Goal: Information Seeking & Learning: Learn about a topic

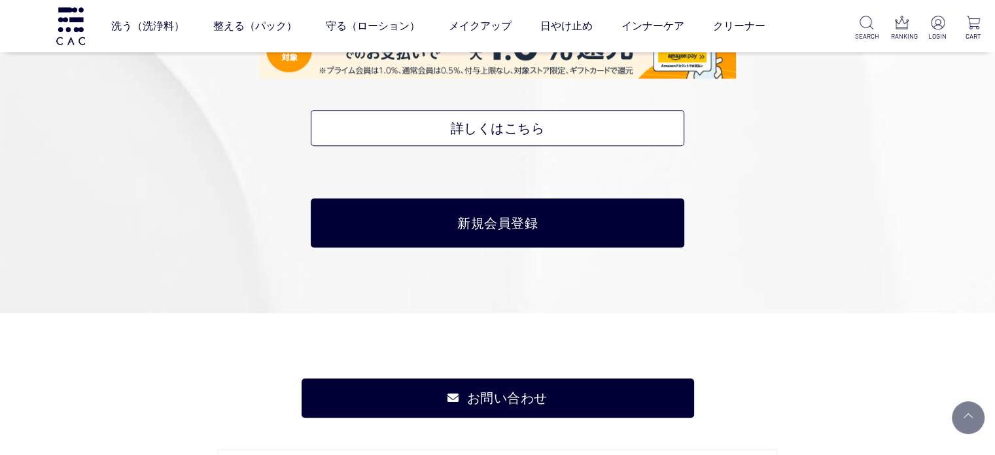
scroll to position [6348, 0]
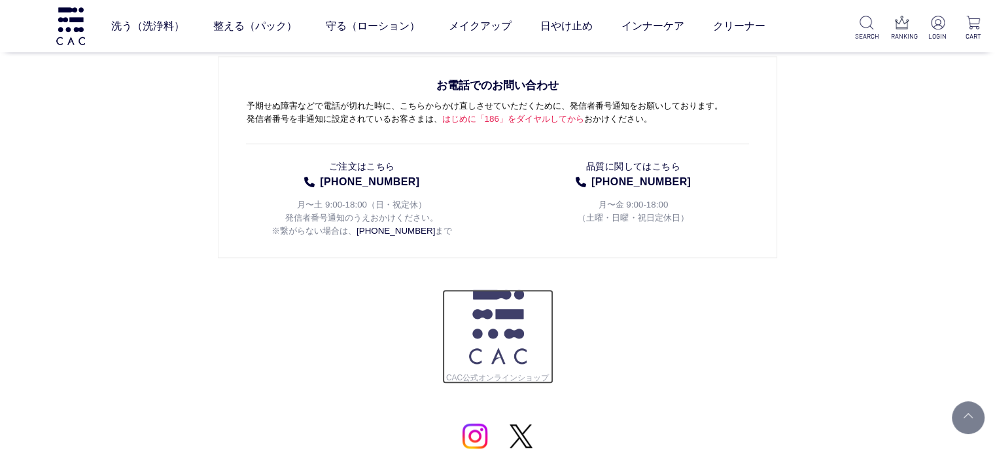
click at [518, 289] on img at bounding box center [498, 326] width 58 height 75
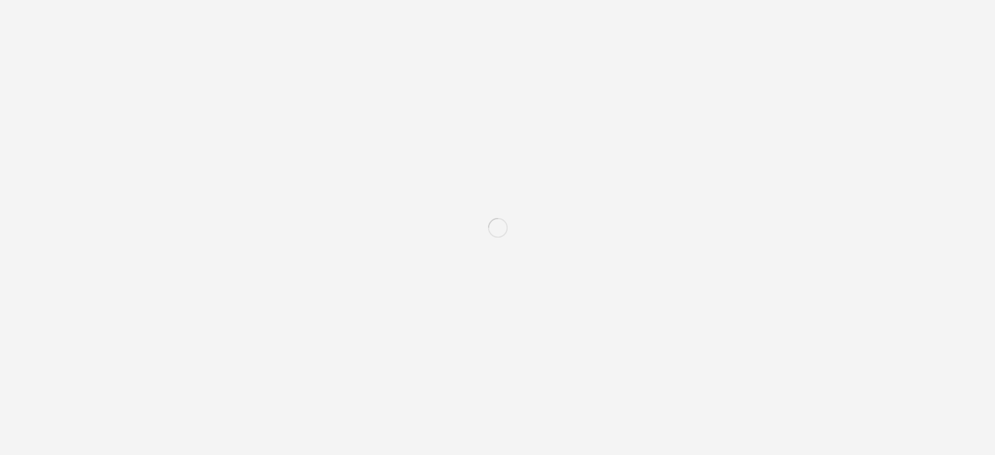
scroll to position [6070, 0]
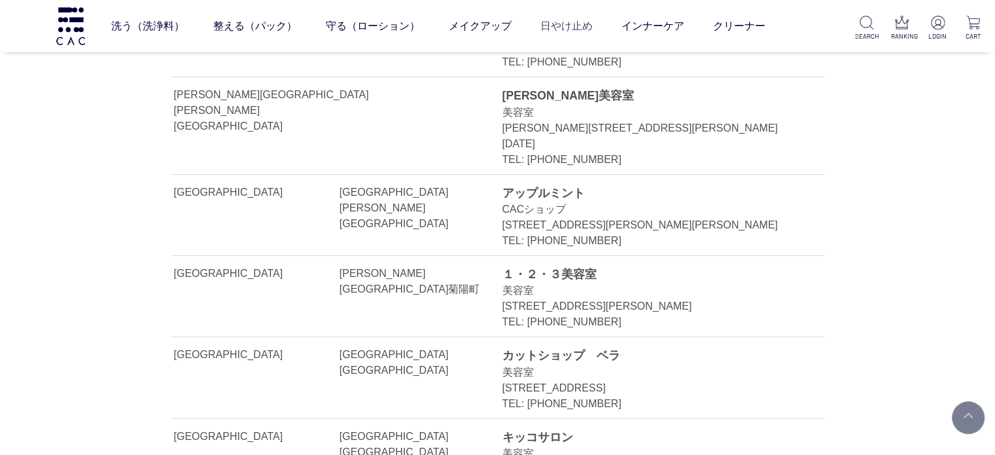
scroll to position [24868, 0]
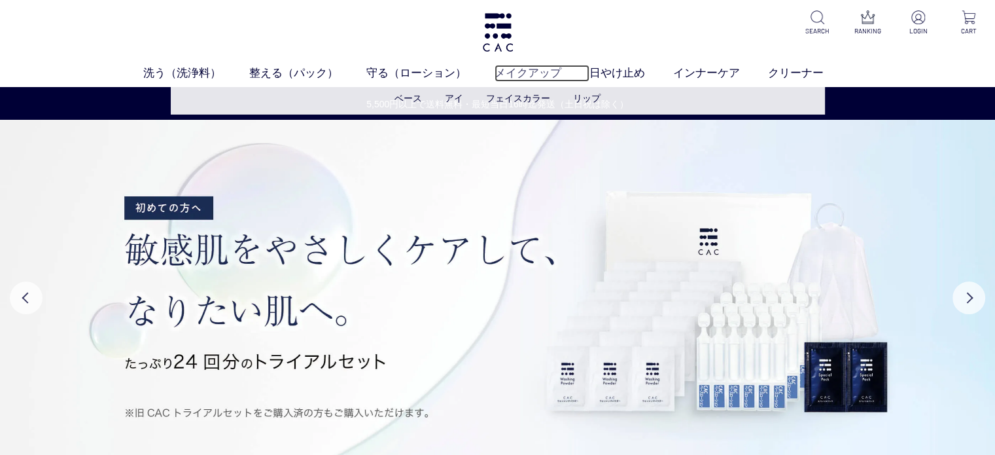
click at [499, 72] on link "メイクアップ" at bounding box center [542, 73] width 95 height 17
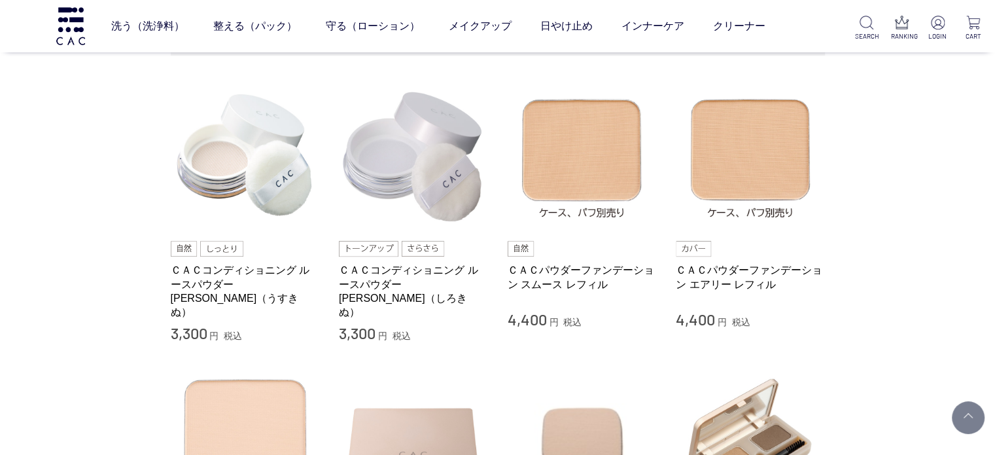
scroll to position [262, 0]
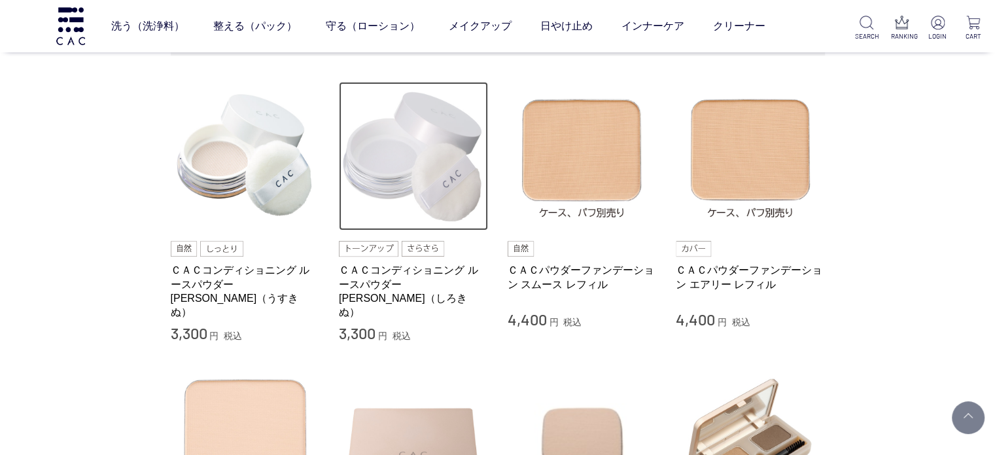
click at [436, 188] on img at bounding box center [413, 156] width 149 height 149
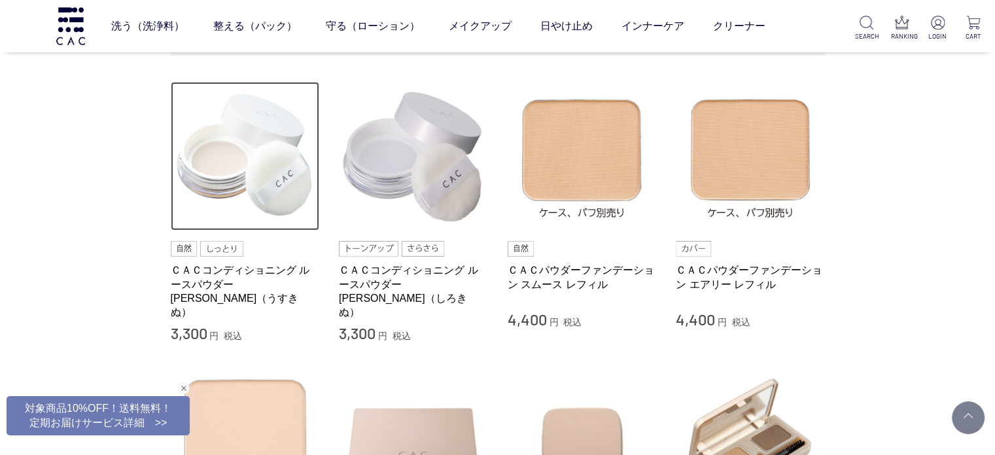
click at [194, 151] on img at bounding box center [245, 156] width 149 height 149
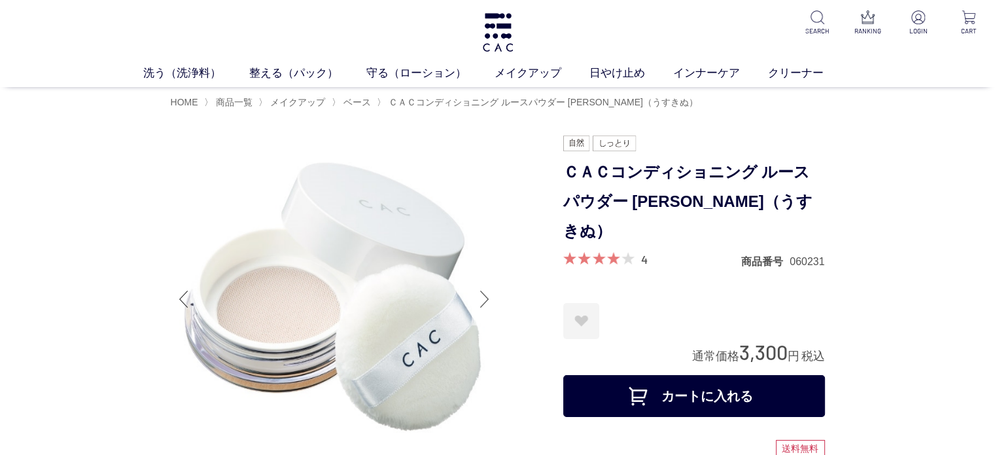
click at [495, 290] on div at bounding box center [485, 299] width 26 height 52
click at [492, 298] on div at bounding box center [485, 299] width 26 height 52
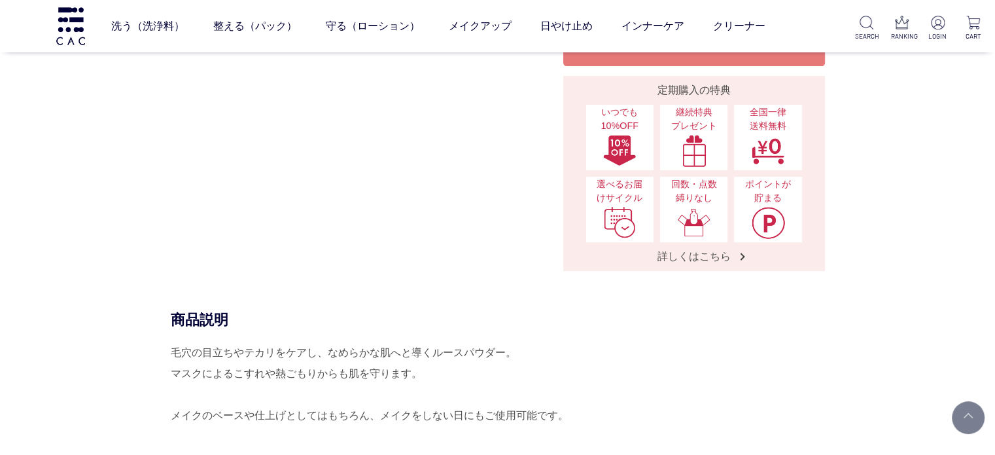
scroll to position [393, 0]
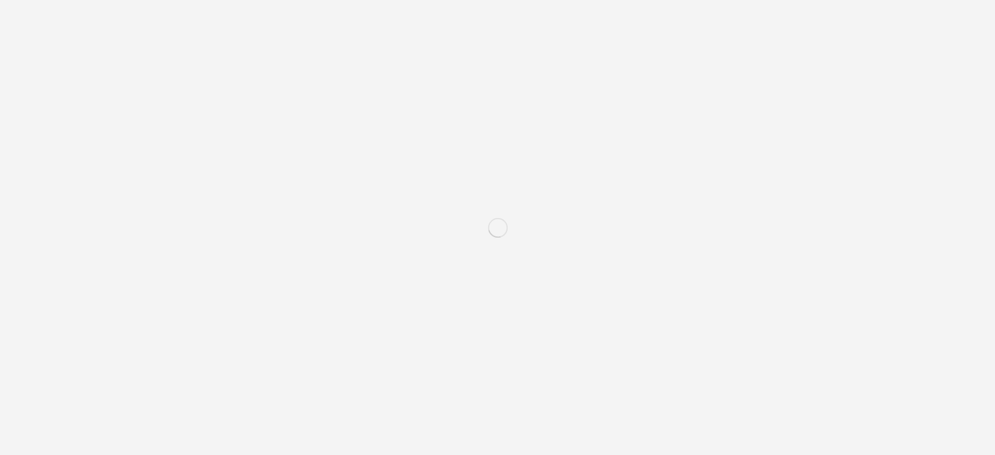
scroll to position [262, 0]
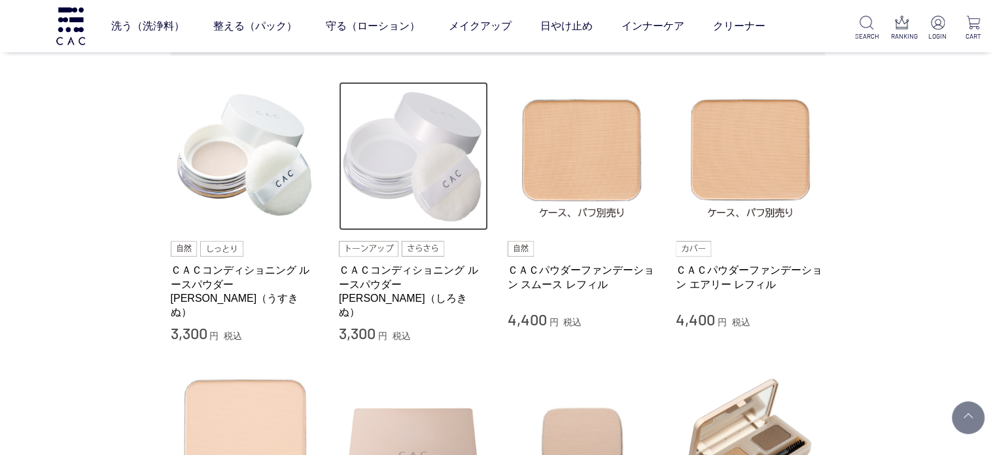
click at [389, 170] on img at bounding box center [413, 156] width 149 height 149
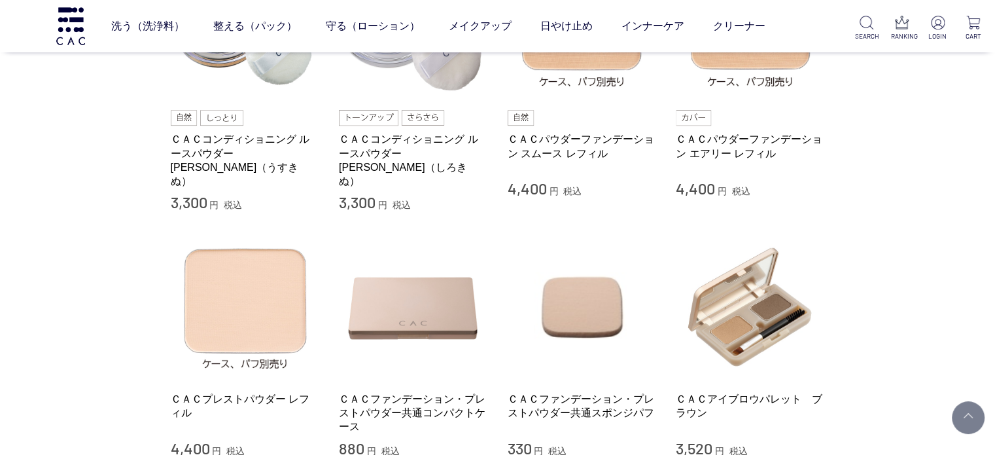
scroll to position [524, 0]
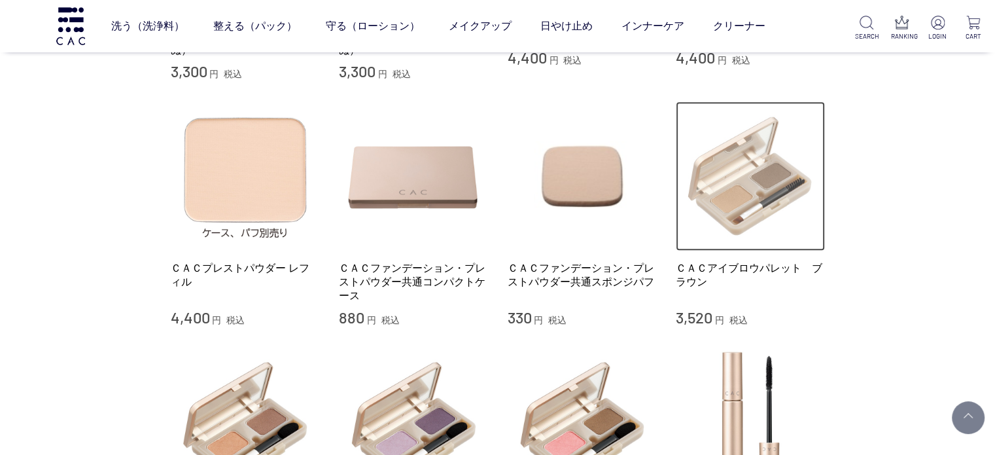
click at [793, 212] on img at bounding box center [750, 175] width 149 height 149
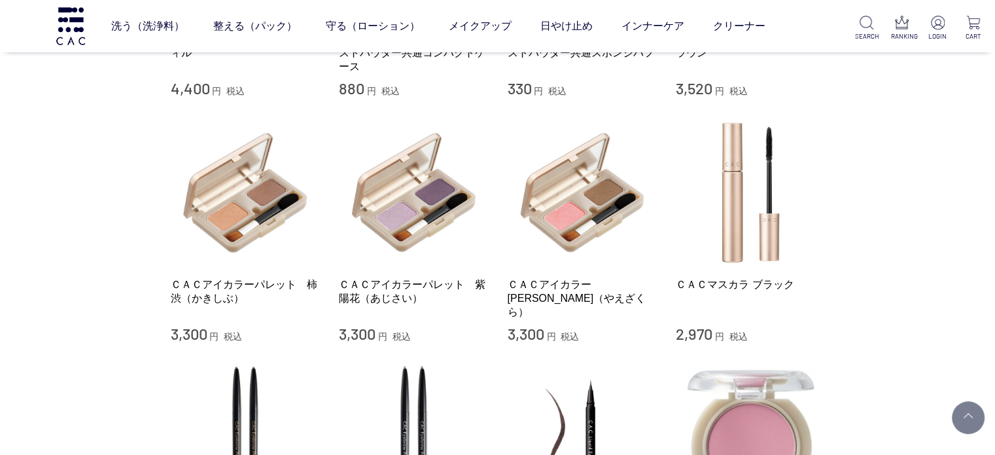
scroll to position [785, 0]
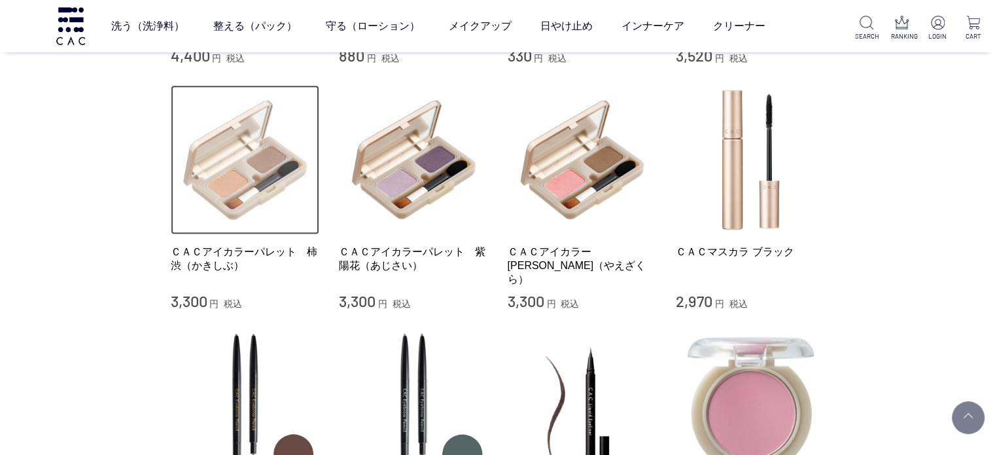
click at [292, 155] on img at bounding box center [245, 159] width 149 height 149
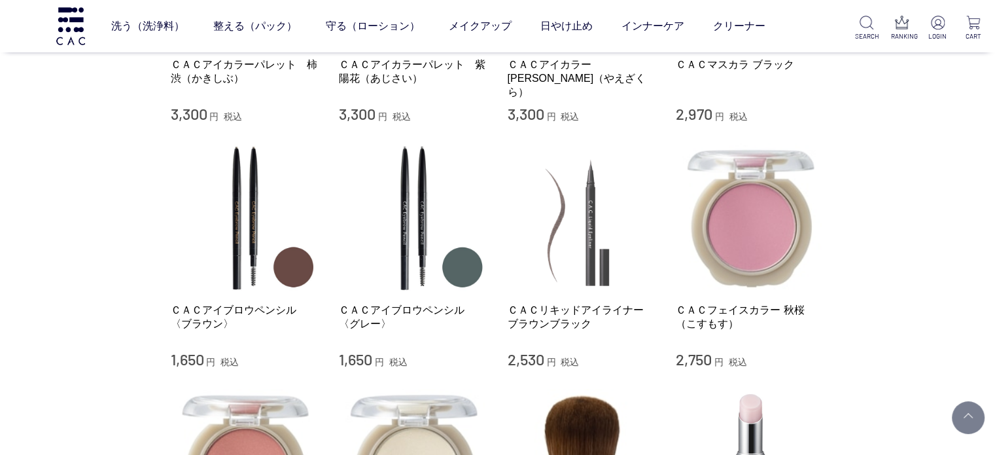
scroll to position [1047, 0]
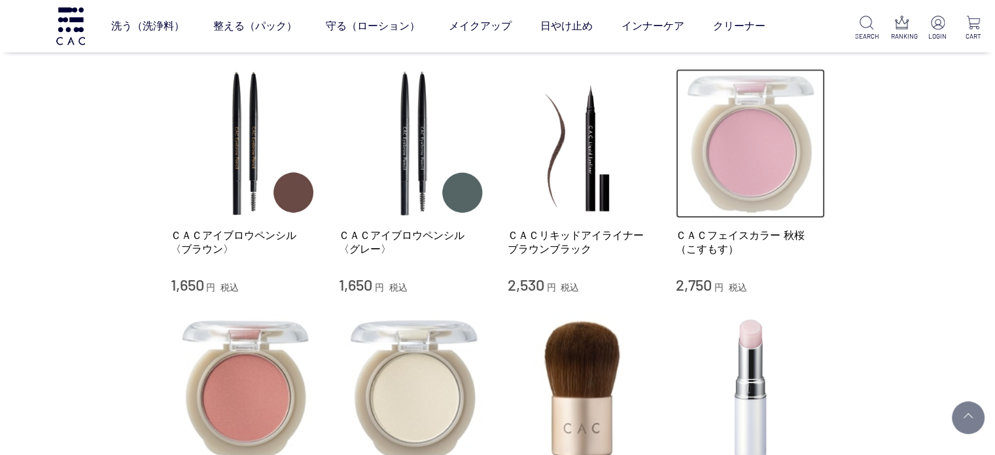
click at [715, 162] on img at bounding box center [750, 143] width 149 height 149
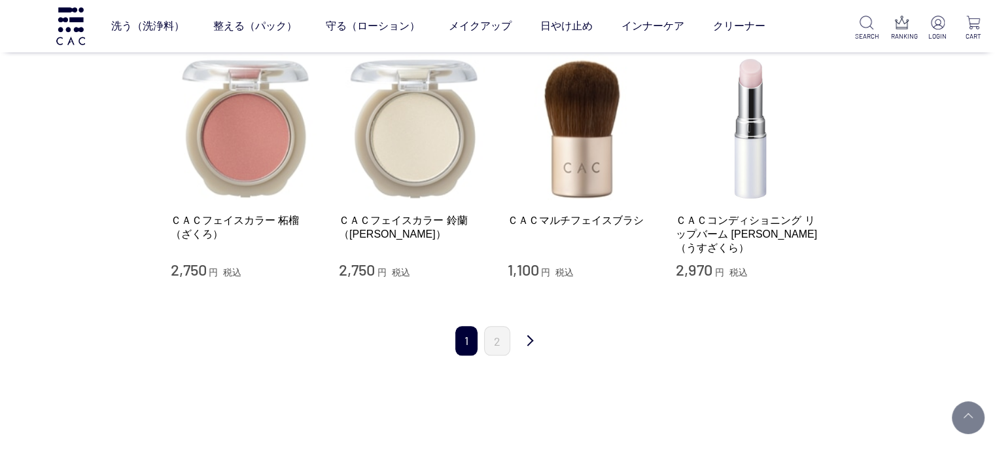
scroll to position [1309, 0]
click at [503, 325] on link "2" at bounding box center [497, 339] width 26 height 29
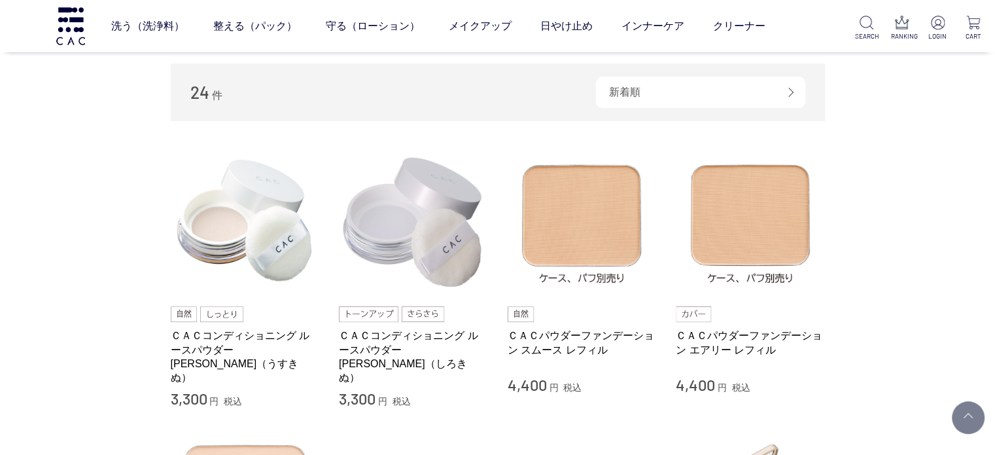
scroll to position [0, 0]
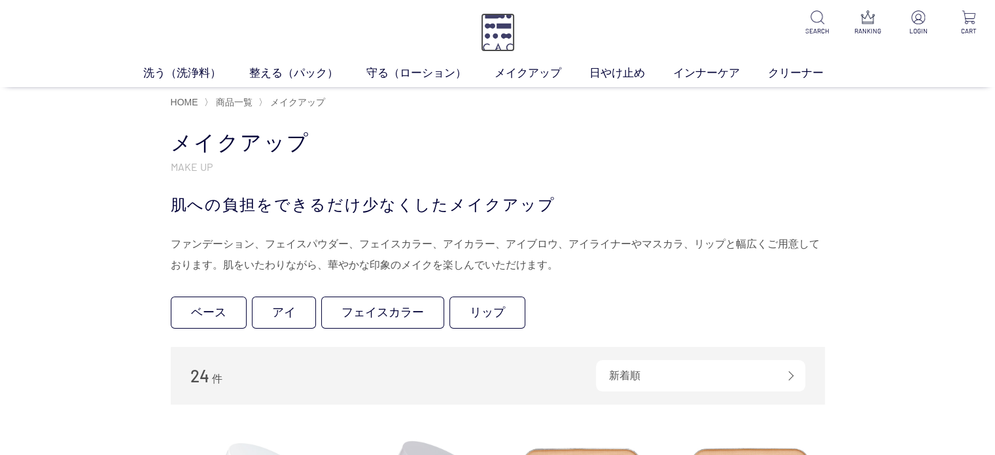
click at [493, 35] on img at bounding box center [498, 32] width 34 height 39
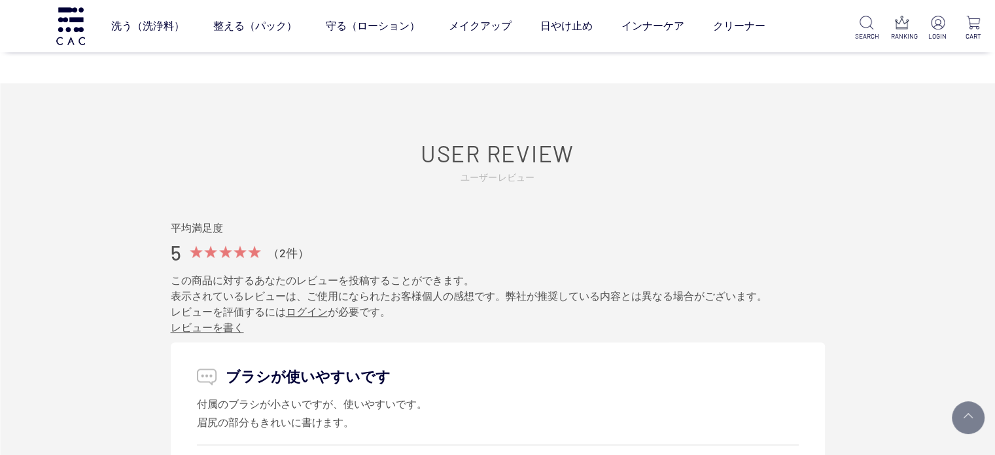
scroll to position [1440, 0]
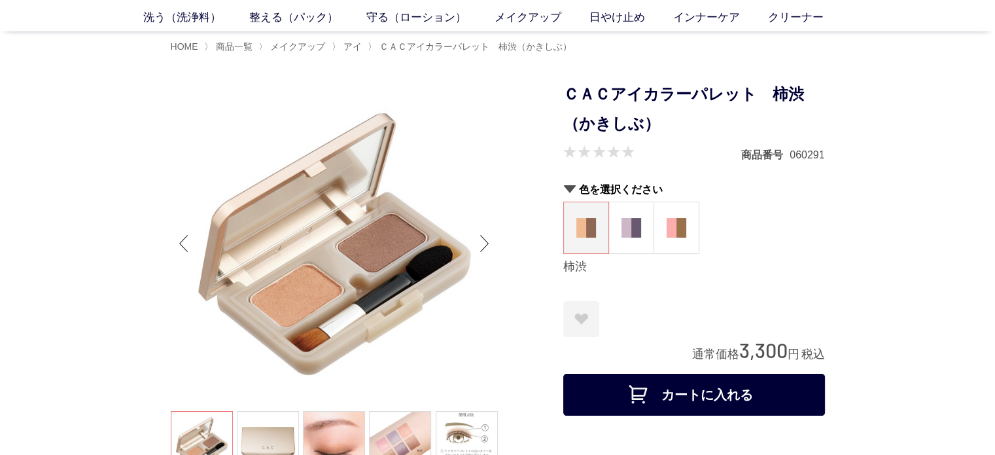
scroll to position [131, 0]
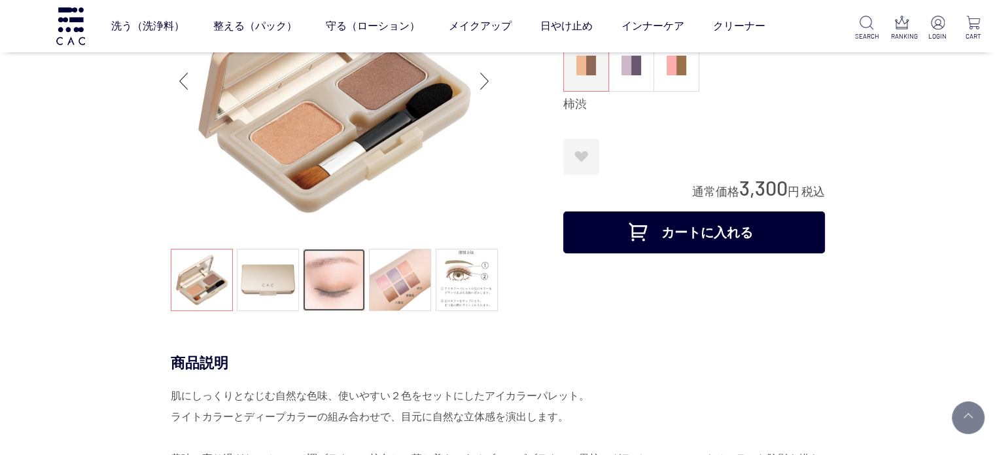
click at [322, 274] on link at bounding box center [334, 280] width 62 height 62
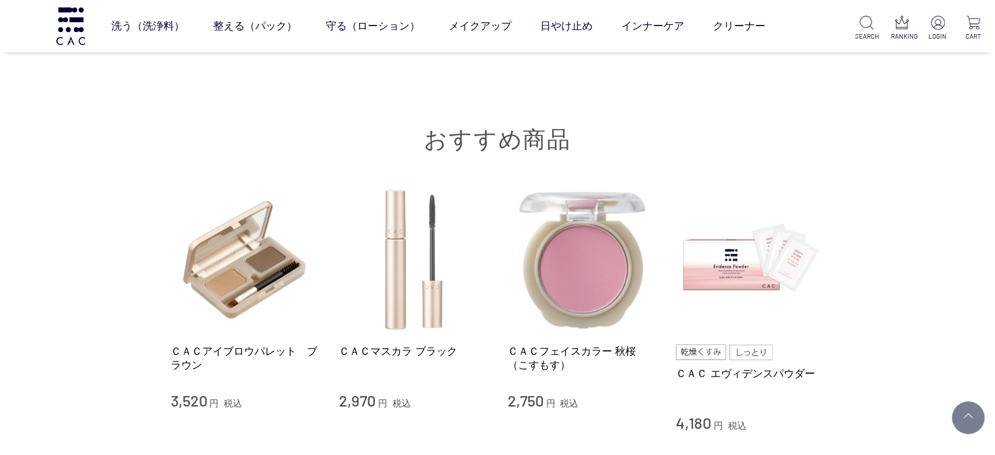
scroll to position [1702, 0]
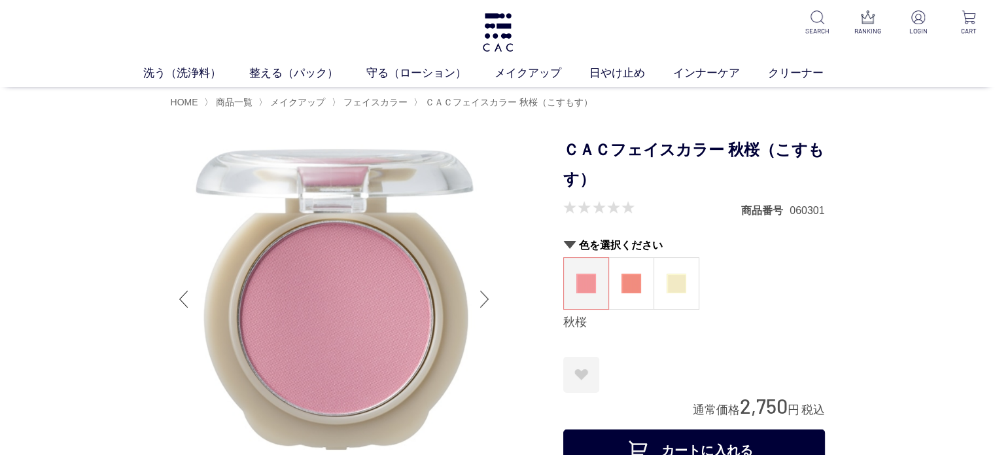
click at [476, 291] on div "Next slide" at bounding box center [485, 299] width 26 height 52
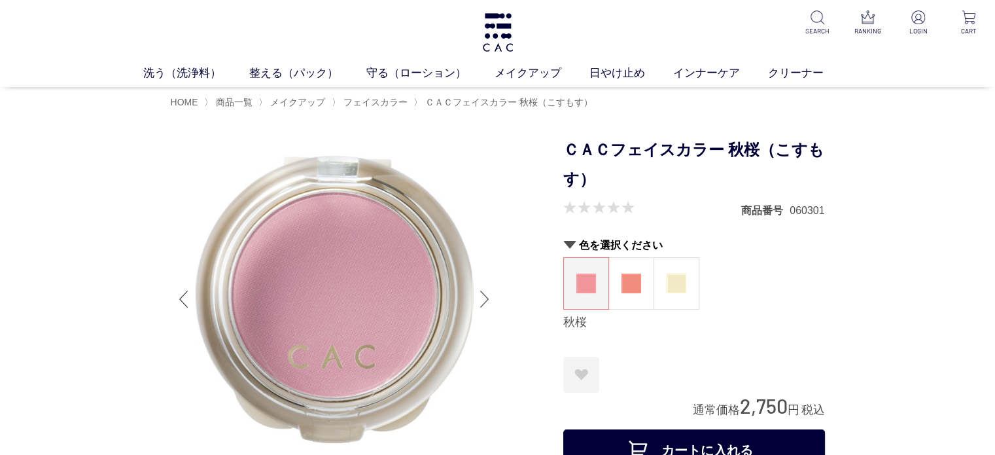
click at [476, 291] on div "Next slide" at bounding box center [485, 299] width 26 height 52
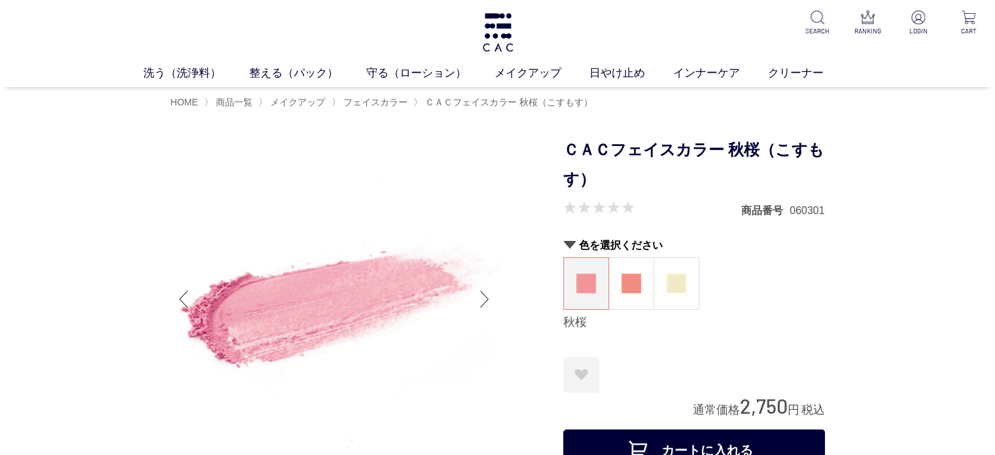
click at [479, 298] on div "Next slide" at bounding box center [485, 299] width 26 height 52
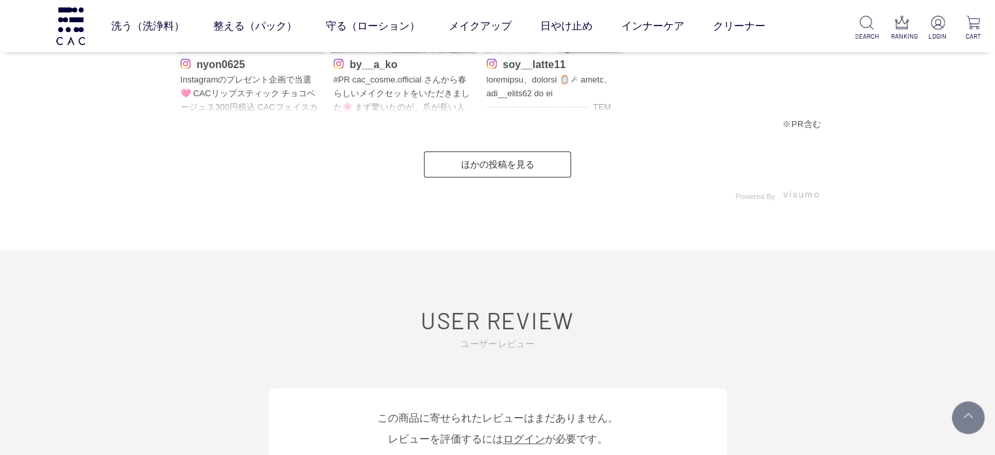
scroll to position [1898, 0]
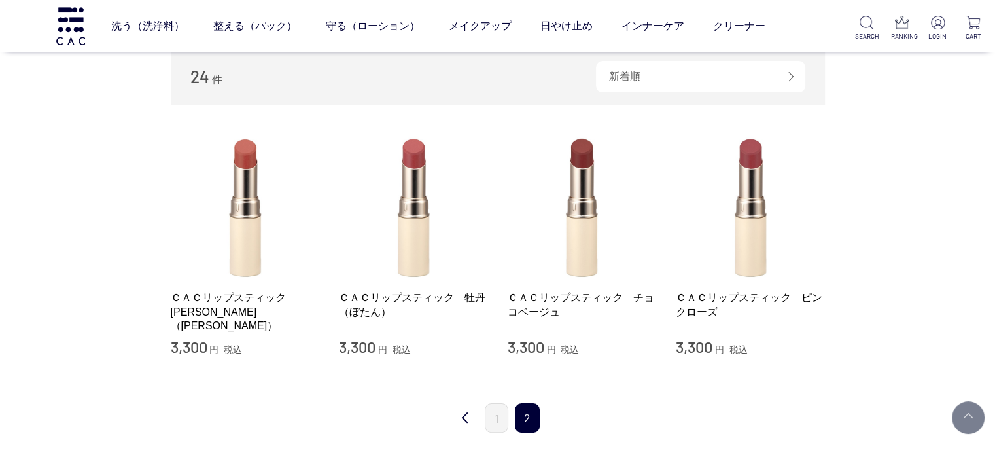
scroll to position [262, 0]
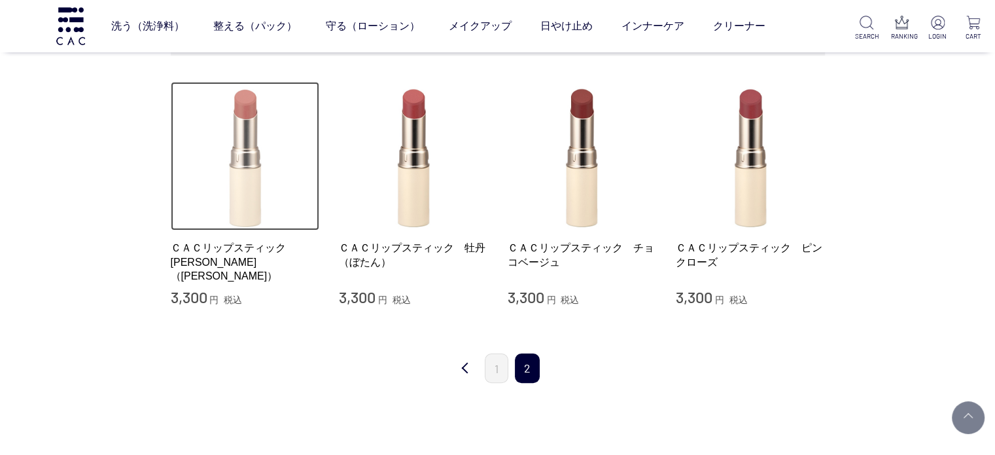
click at [274, 200] on img at bounding box center [245, 156] width 149 height 149
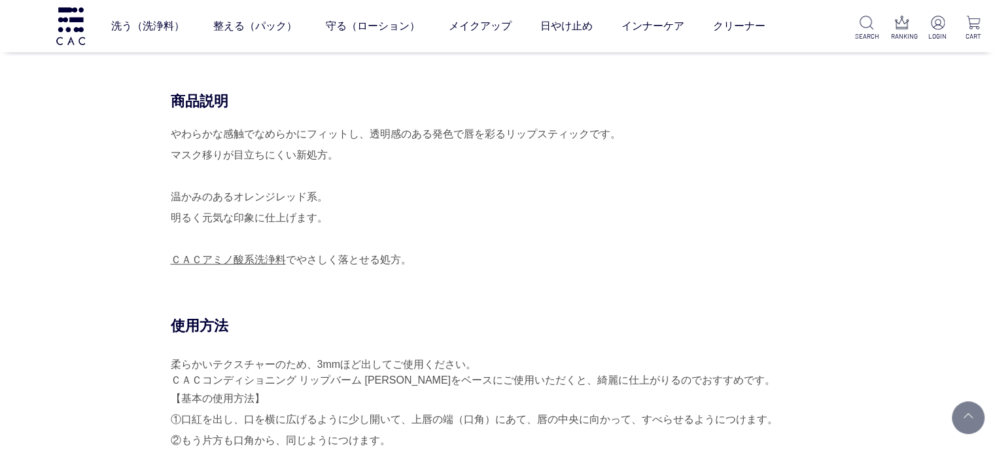
scroll to position [262, 0]
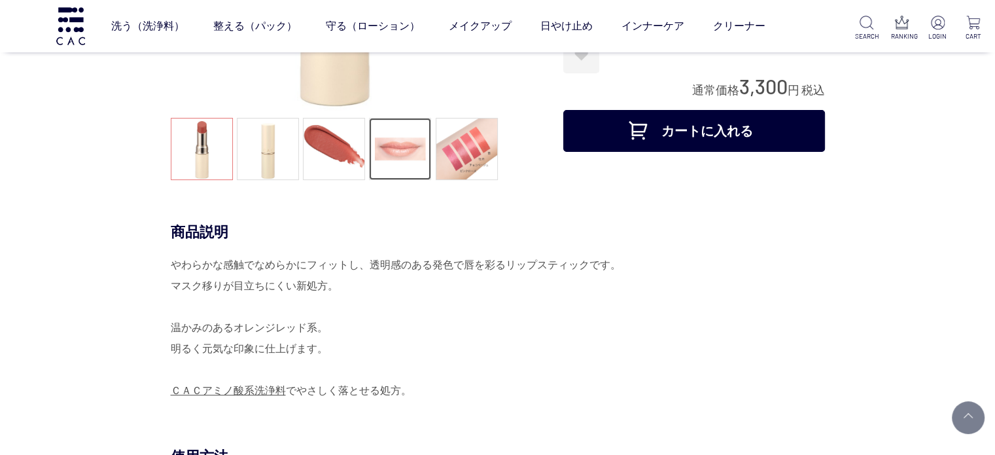
click at [414, 156] on link at bounding box center [400, 149] width 62 height 62
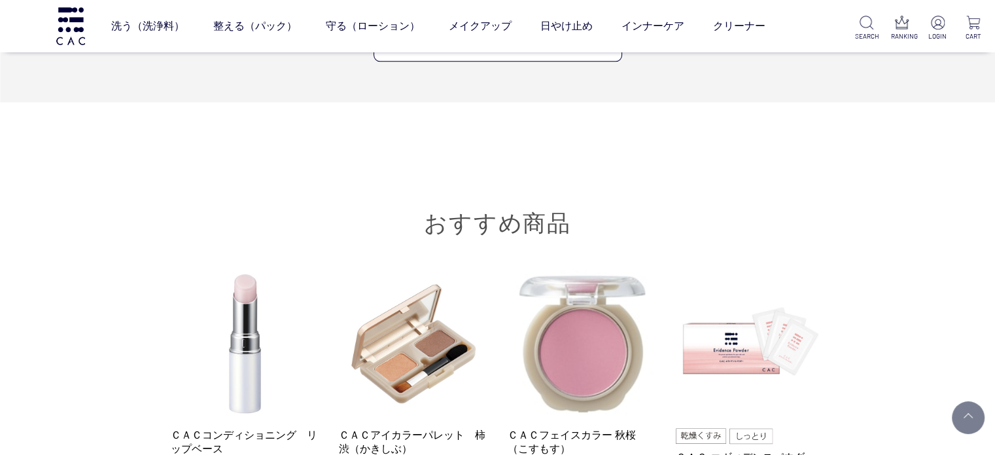
scroll to position [1702, 0]
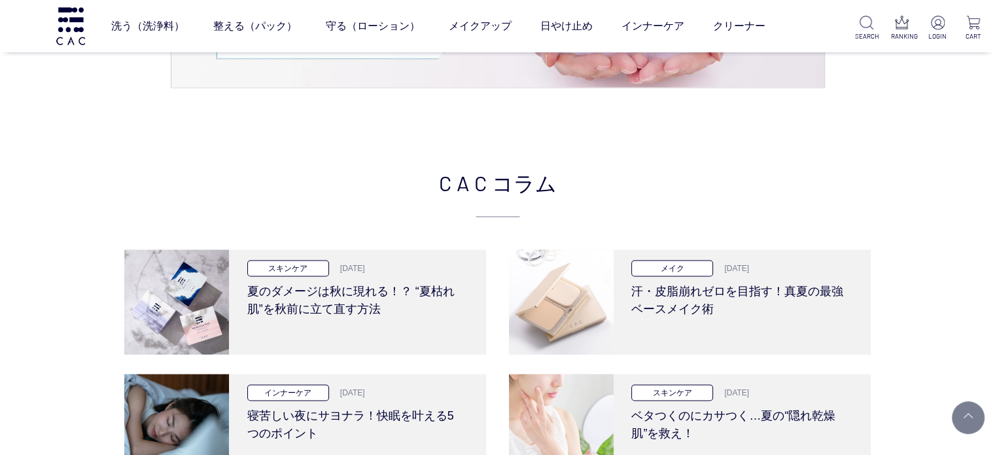
scroll to position [2618, 0]
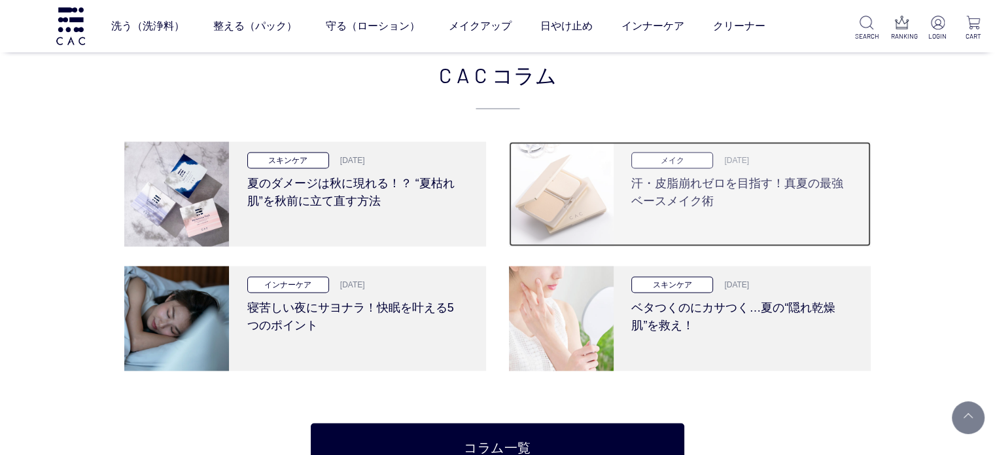
click at [640, 193] on h3 "汗・皮脂崩れゼロを目指す！真夏の最強ベースメイク術" at bounding box center [740, 189] width 217 height 41
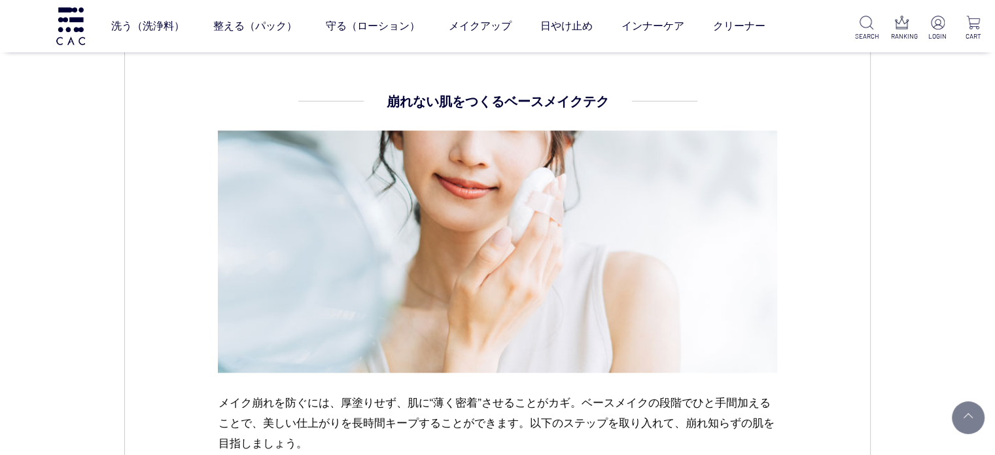
scroll to position [2094, 0]
